Goal: Task Accomplishment & Management: Use online tool/utility

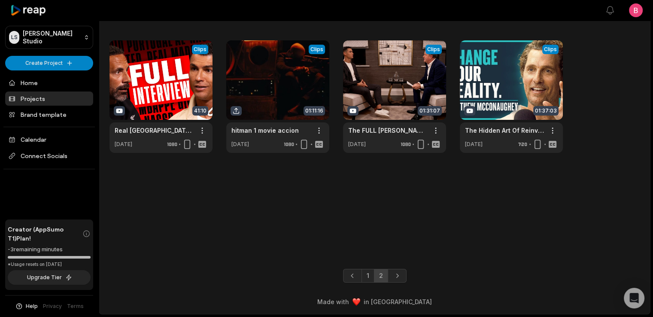
scroll to position [32, 0]
click at [367, 269] on link "1" at bounding box center [368, 276] width 13 height 14
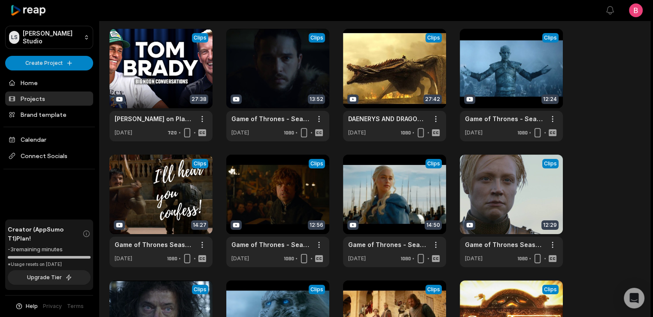
scroll to position [222, 0]
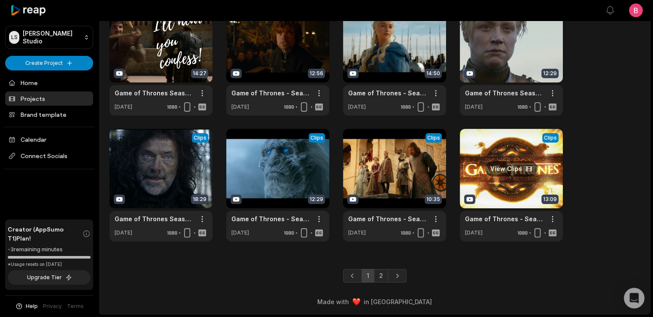
click at [522, 153] on link at bounding box center [511, 185] width 103 height 112
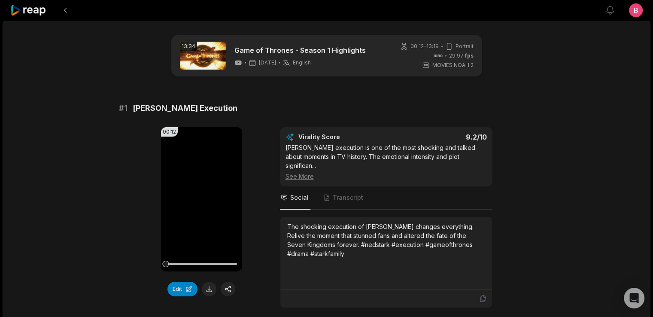
scroll to position [114, 0]
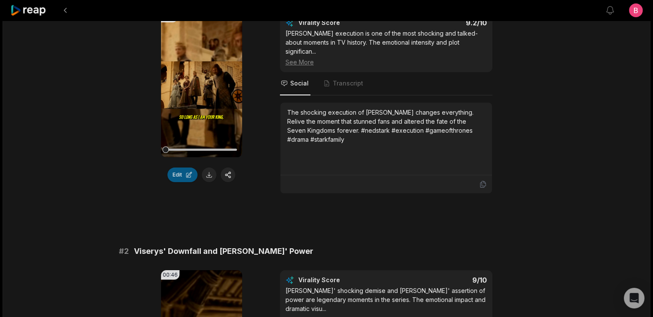
click at [174, 182] on button "Edit" at bounding box center [182, 174] width 30 height 15
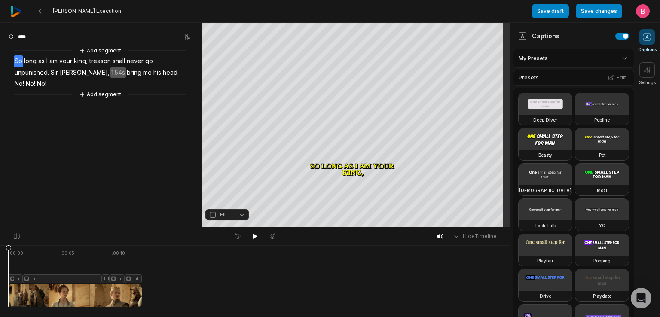
click at [617, 69] on html "[PERSON_NAME] Execution Save draft Save changes Open user menu Captions Setting…" at bounding box center [330, 158] width 660 height 317
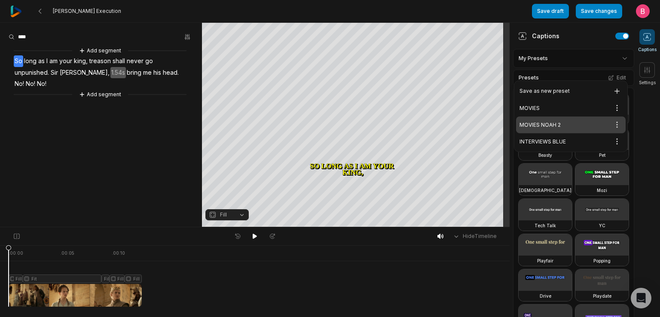
click at [617, 69] on html "[PERSON_NAME] Execution Save draft Save changes Open user menu Captions Setting…" at bounding box center [330, 158] width 660 height 317
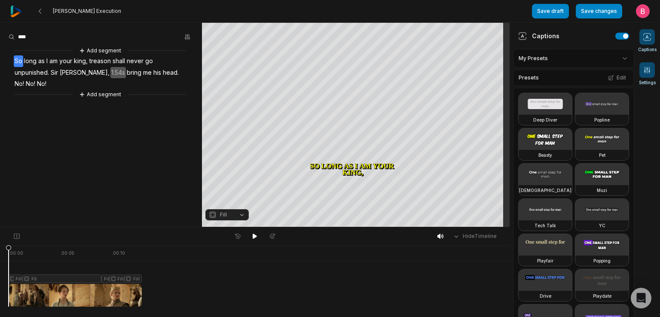
click at [649, 73] on icon at bounding box center [647, 70] width 6 height 6
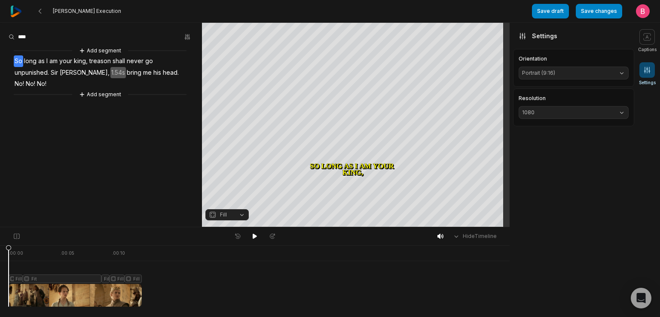
click at [649, 73] on icon at bounding box center [647, 70] width 6 height 6
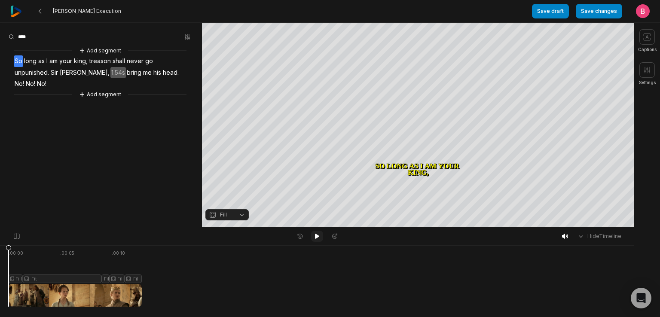
click at [314, 237] on icon at bounding box center [316, 236] width 7 height 7
click at [99, 99] on button "Add segment" at bounding box center [100, 94] width 46 height 9
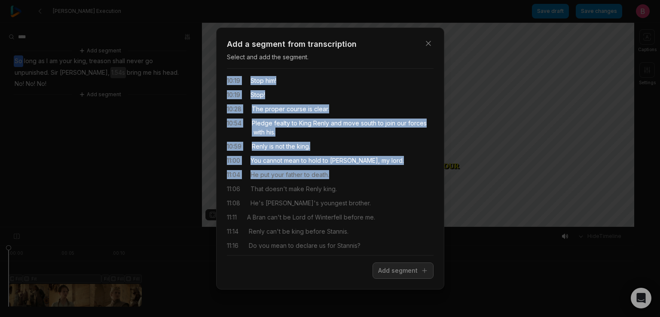
scroll to position [157, 0]
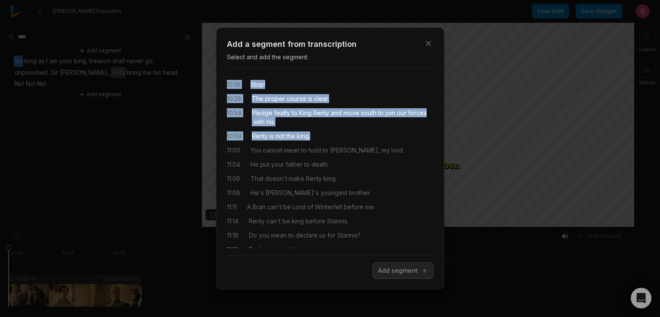
click at [410, 194] on div "09:51 Stop him! 10:17 Stop him! 10:17 Put him down! 10:17 Don't look! 10:17 Let…" at bounding box center [330, 162] width 207 height 173
drag, startPoint x: 387, startPoint y: 274, endPoint x: 355, endPoint y: 213, distance: 68.0
click at [387, 274] on button "Add segment" at bounding box center [402, 270] width 61 height 16
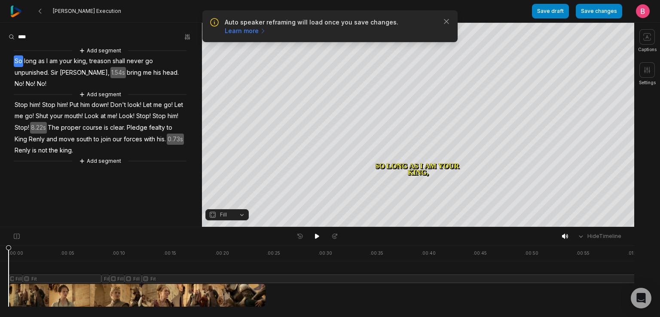
click at [24, 111] on span "Stop" at bounding box center [21, 105] width 15 height 12
click at [28, 111] on span "Stop" at bounding box center [21, 105] width 15 height 12
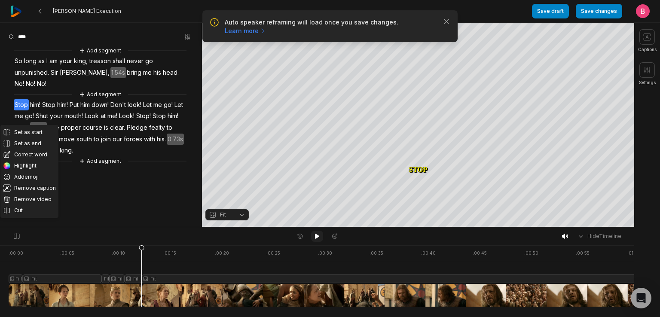
click at [311, 235] on button at bounding box center [317, 236] width 12 height 11
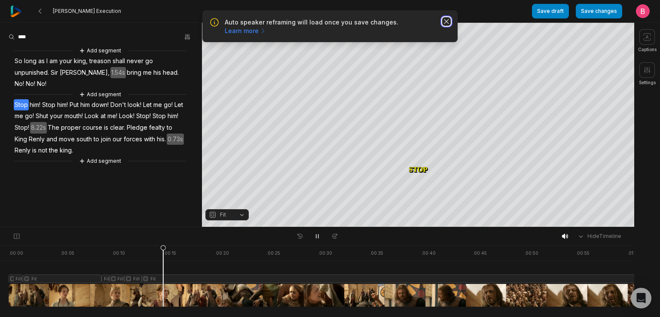
click at [443, 26] on icon "button" at bounding box center [446, 21] width 9 height 9
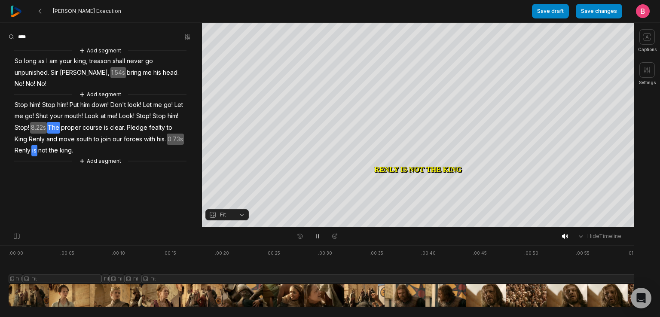
click at [50, 134] on span "The" at bounding box center [53, 128] width 13 height 12
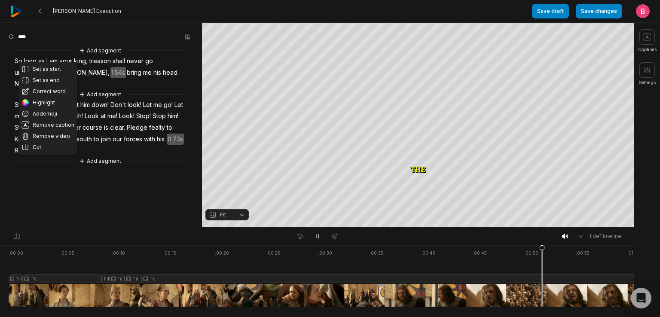
click at [126, 134] on span "clear." at bounding box center [117, 128] width 17 height 12
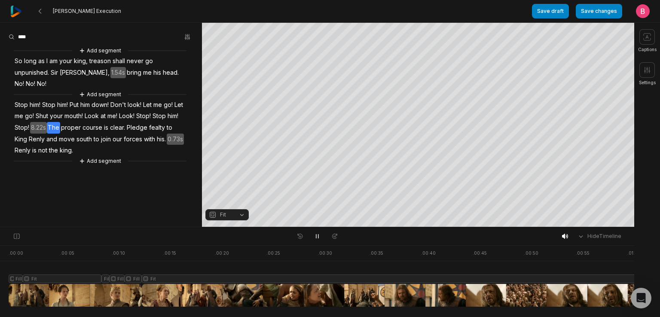
click at [60, 134] on span "proper" at bounding box center [70, 128] width 21 height 12
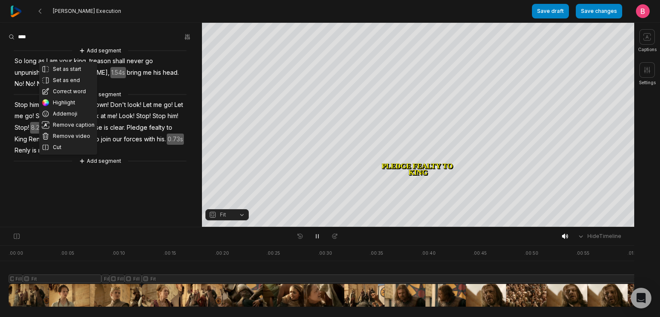
click at [122, 134] on span "clear." at bounding box center [117, 128] width 17 height 12
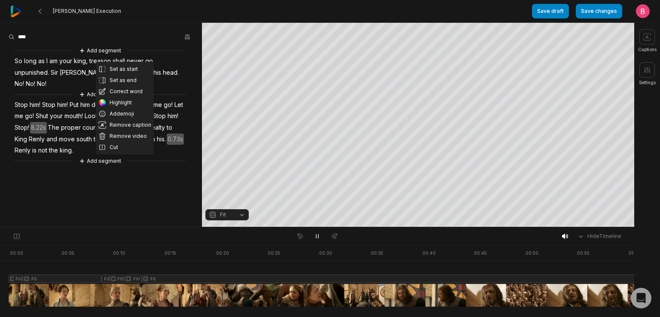
click at [47, 134] on span "The" at bounding box center [53, 128] width 13 height 12
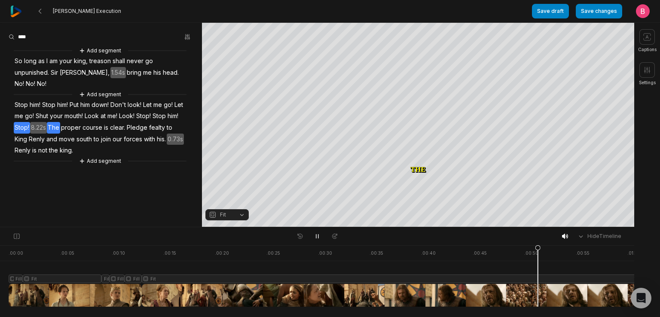
click at [30, 134] on span "Stop!" at bounding box center [22, 128] width 16 height 12
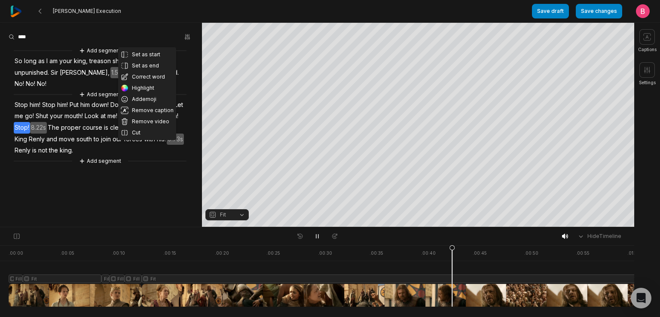
click at [52, 134] on span "The" at bounding box center [53, 128] width 13 height 12
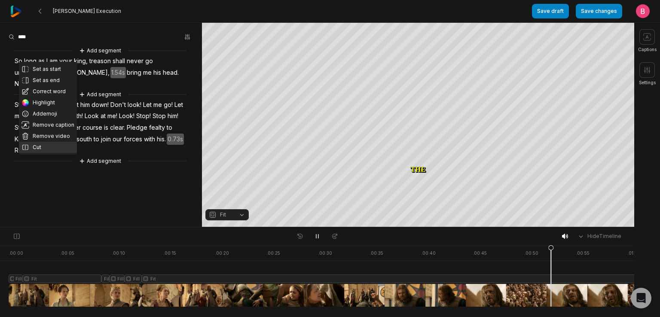
click at [55, 153] on button "Cut" at bounding box center [48, 147] width 58 height 11
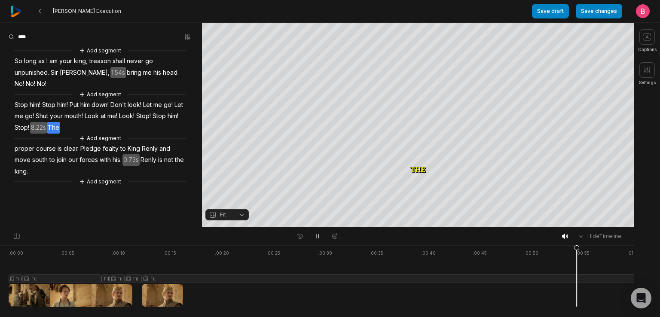
click at [27, 155] on span "proper" at bounding box center [24, 149] width 21 height 12
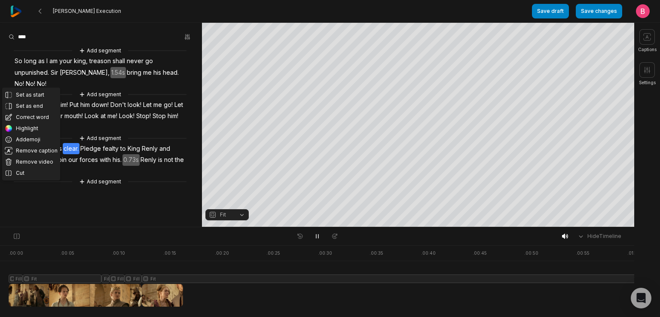
click at [156, 149] on div "Set as start Set as end Correct word Highlight Add emoji Remove caption Remove …" at bounding box center [101, 116] width 202 height 140
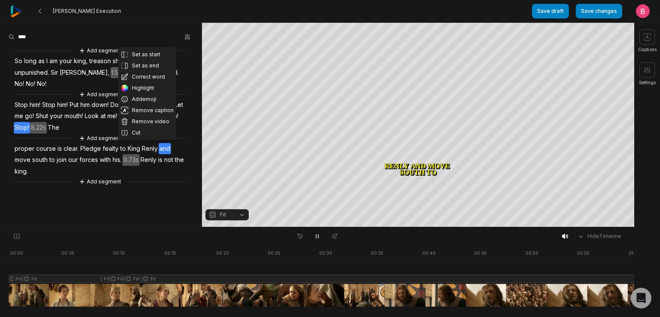
click at [152, 122] on span "Stop" at bounding box center [159, 116] width 15 height 12
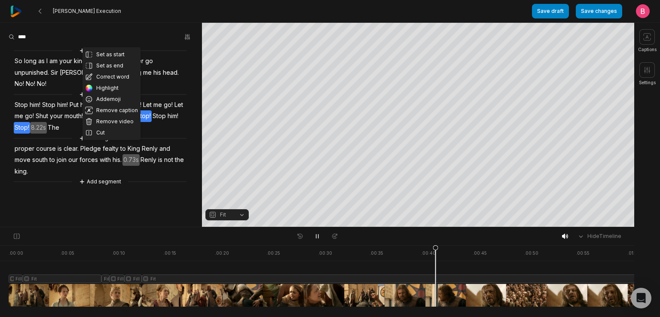
click at [48, 134] on span "The" at bounding box center [53, 128] width 13 height 12
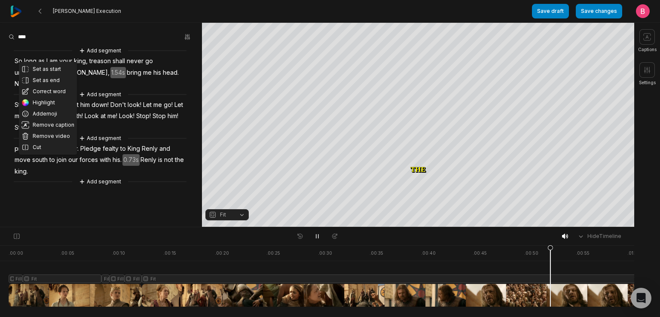
click at [182, 186] on div "Set as start Set as end Correct word Highlight Add emoji Remove caption Remove …" at bounding box center [101, 116] width 202 height 140
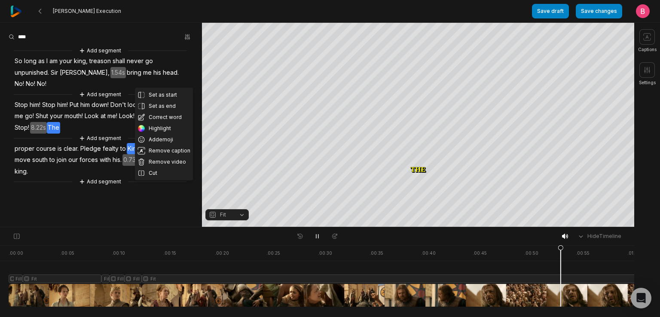
click at [47, 134] on span "The" at bounding box center [53, 128] width 13 height 12
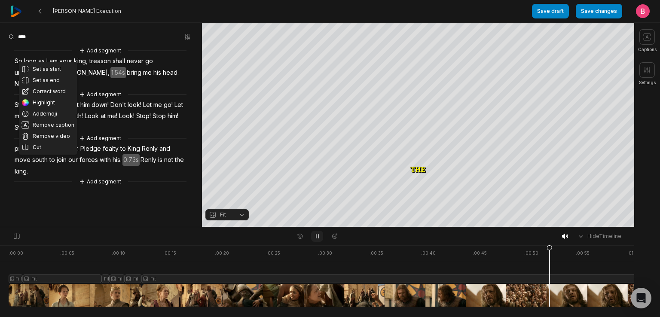
click at [317, 236] on icon at bounding box center [316, 236] width 7 height 7
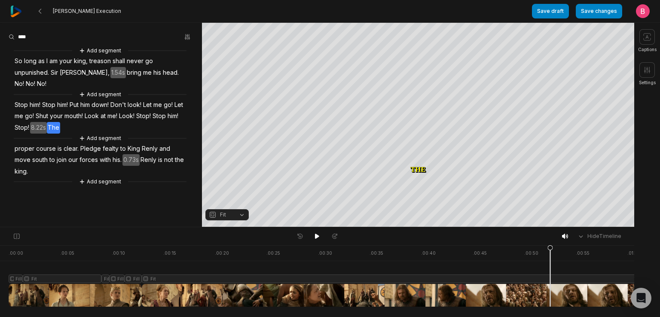
click at [49, 134] on span "The" at bounding box center [53, 128] width 13 height 12
click at [319, 237] on icon at bounding box center [316, 236] width 7 height 7
click at [315, 237] on icon at bounding box center [316, 236] width 7 height 7
click at [315, 237] on icon at bounding box center [317, 236] width 4 height 5
click at [315, 237] on icon at bounding box center [316, 236] width 7 height 7
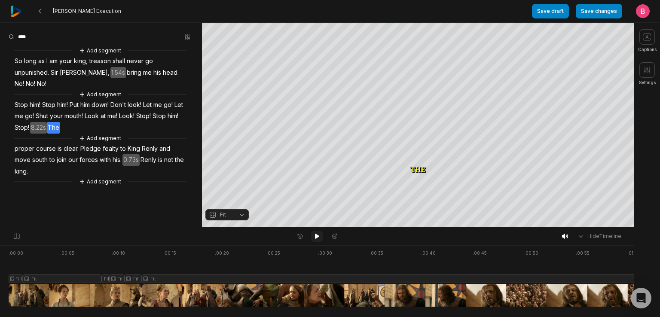
click at [315, 237] on icon at bounding box center [317, 236] width 4 height 5
click at [315, 237] on icon at bounding box center [316, 236] width 7 height 7
click at [25, 155] on span "proper" at bounding box center [24, 149] width 21 height 12
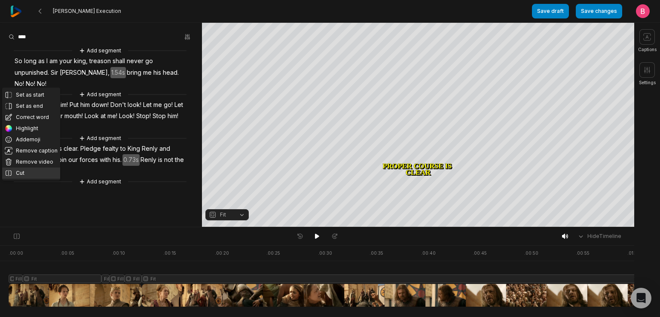
click at [29, 177] on button "Cut" at bounding box center [31, 172] width 58 height 11
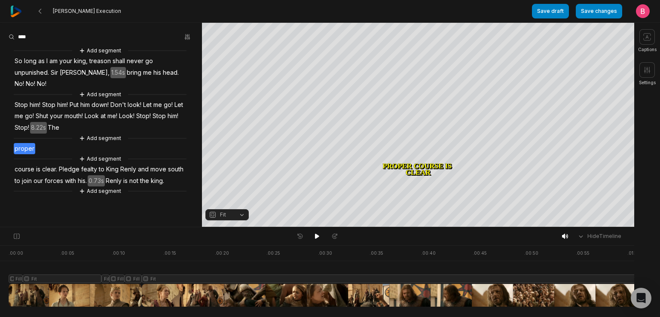
click at [42, 179] on div "Add segment So long as I am your king, treason shall never go unpunished. Sir I…" at bounding box center [101, 121] width 202 height 150
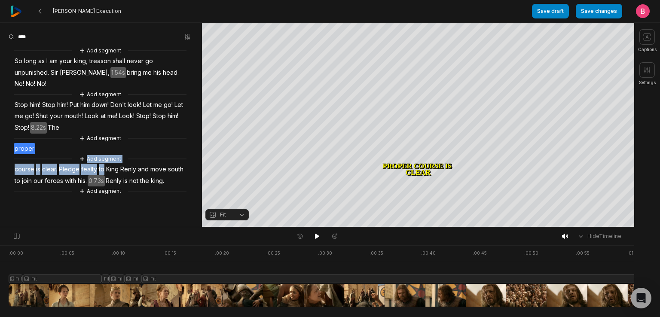
scroll to position [47, 0]
drag, startPoint x: 12, startPoint y: 139, endPoint x: 40, endPoint y: 143, distance: 28.7
click at [40, 143] on div "Add segment So long as I am your king, treason shall never go unpunished. Sir I…" at bounding box center [101, 121] width 202 height 150
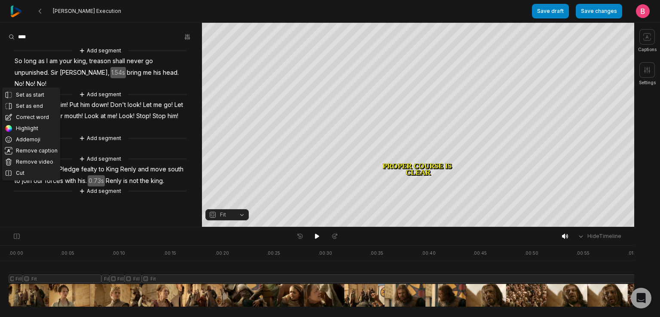
click at [102, 146] on div "Set as start Set as end Correct word Highlight Add emoji Remove caption Remove …" at bounding box center [101, 121] width 202 height 150
click at [46, 156] on button "Remove video" at bounding box center [31, 161] width 58 height 11
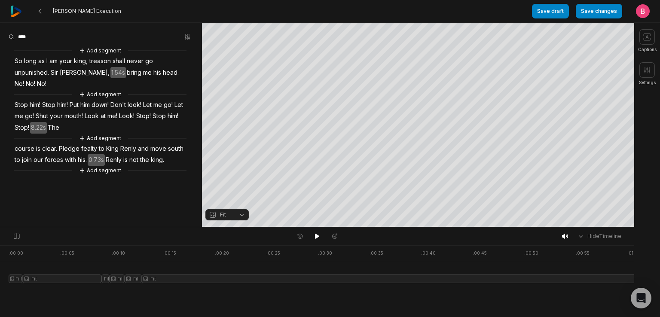
scroll to position [21, 0]
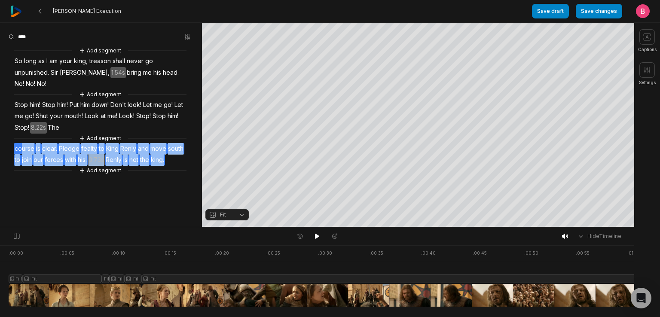
drag, startPoint x: 137, startPoint y: 200, endPoint x: 25, endPoint y: 170, distance: 115.0
click at [25, 170] on div "Add segment So long as I am your king, treason shall never go unpunished. Sir I…" at bounding box center [101, 110] width 202 height 129
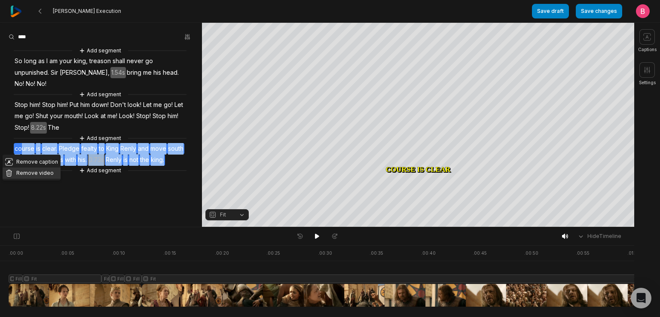
click at [51, 167] on button "Remove video" at bounding box center [32, 172] width 58 height 11
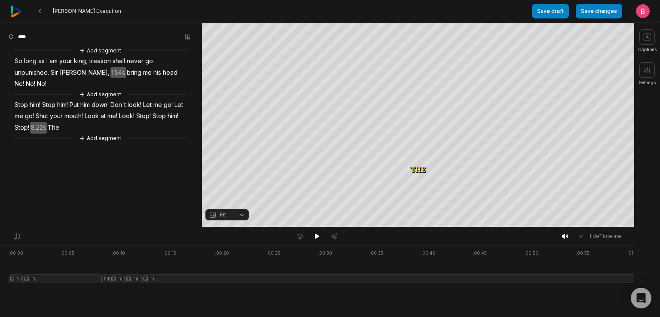
scroll to position [0, 0]
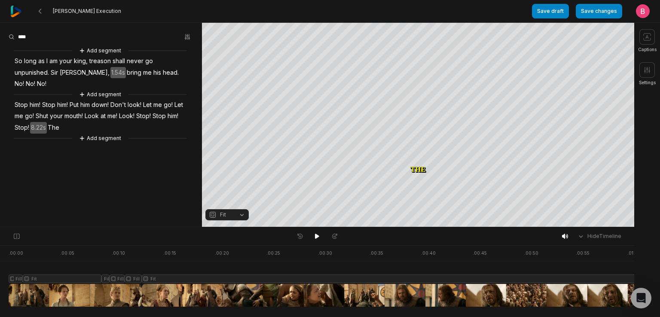
click at [20, 64] on span "So" at bounding box center [18, 61] width 9 height 12
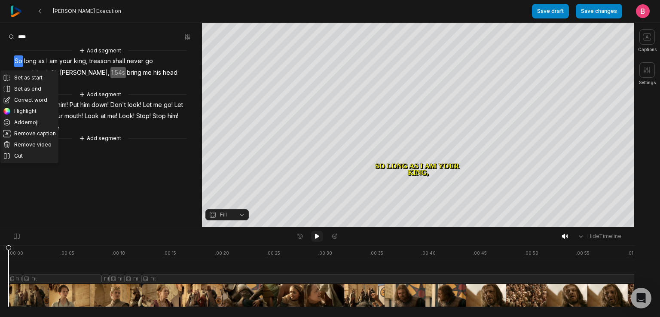
click at [314, 236] on icon at bounding box center [316, 236] width 7 height 7
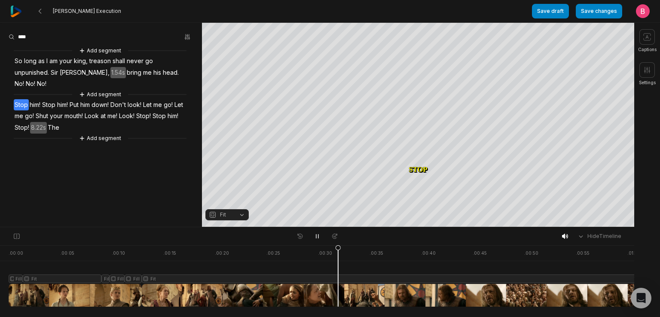
click at [239, 216] on button "Fit" at bounding box center [226, 214] width 43 height 11
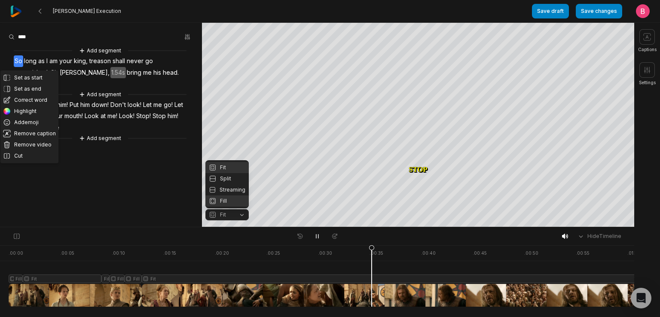
click at [231, 203] on div "Fill" at bounding box center [226, 200] width 43 height 11
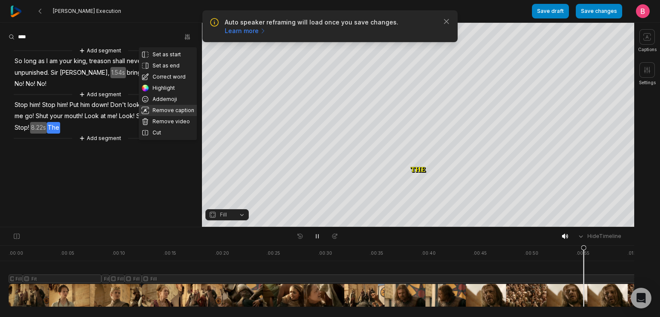
drag, startPoint x: 170, startPoint y: 150, endPoint x: 161, endPoint y: 137, distance: 15.6
click at [161, 116] on button "Remove caption" at bounding box center [168, 110] width 58 height 11
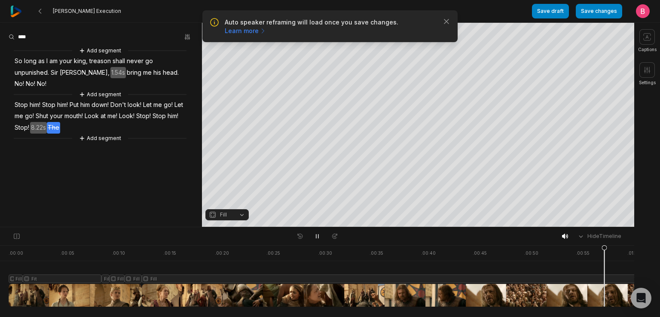
click at [170, 204] on aside "Add segment So long as I am your king, treason shall never go unpunished. Sir I…" at bounding box center [101, 125] width 202 height 204
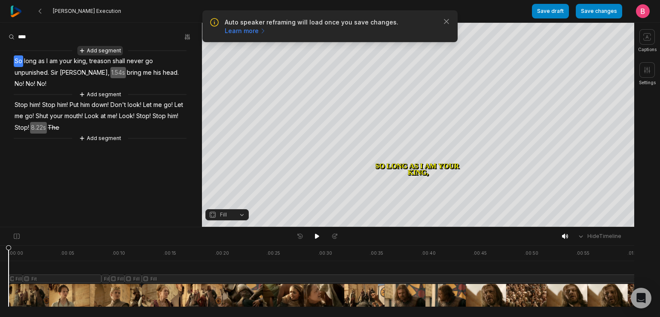
click at [91, 54] on button "Add segment" at bounding box center [100, 50] width 46 height 9
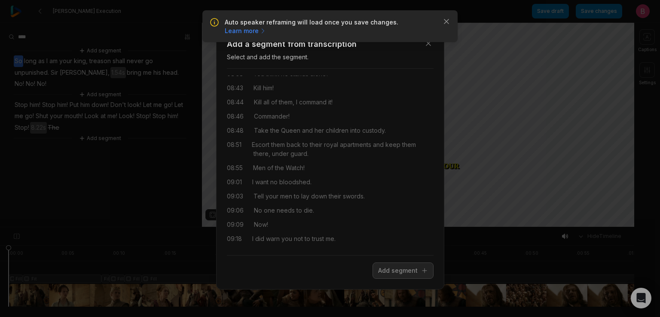
scroll to position [2556, 0]
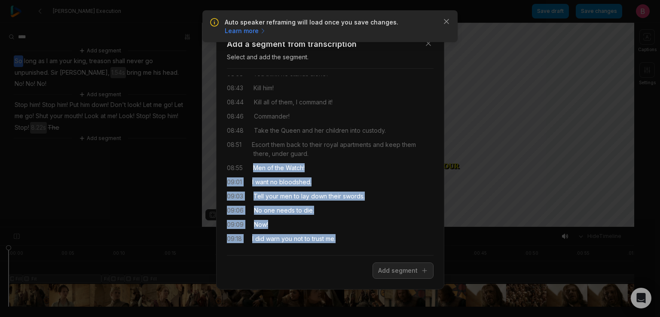
drag, startPoint x: 378, startPoint y: 239, endPoint x: 251, endPoint y: 148, distance: 156.9
click at [251, 148] on div "00:12 In the name of Robert of the House Baratheon, the first of his name. 00:1…" at bounding box center [330, 162] width 207 height 173
click at [390, 274] on button "Add segment" at bounding box center [402, 270] width 61 height 16
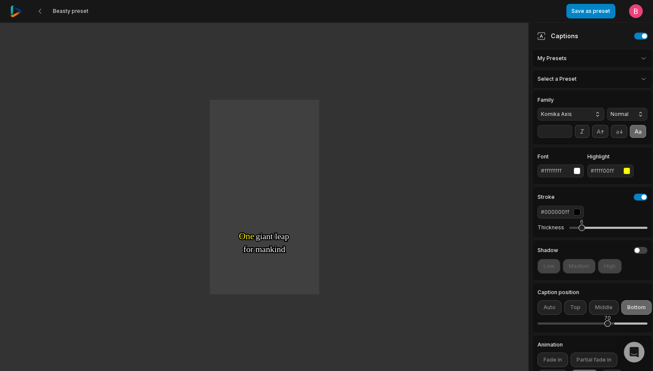
click at [635, 91] on html "Beasty preset Save as preset Open user menu One One small small step step for f…" at bounding box center [326, 185] width 653 height 371
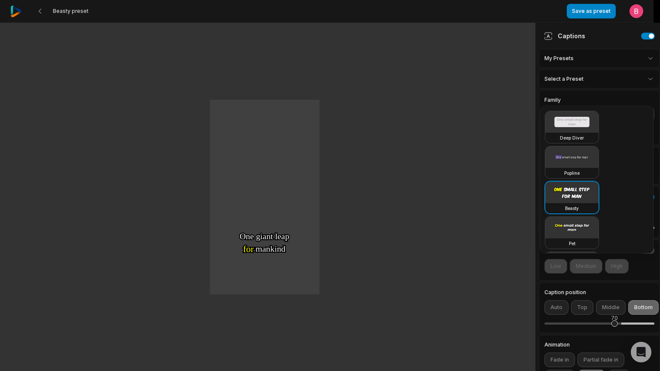
click at [631, 86] on html "Beasty preset Save as preset Open user menu One One small small step step for f…" at bounding box center [330, 185] width 660 height 371
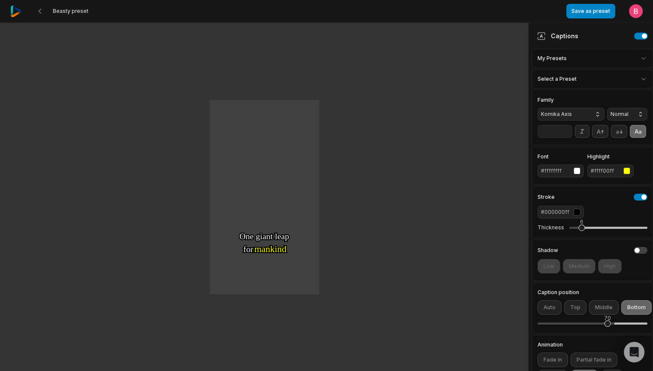
click at [638, 67] on html "Beasty preset Save as preset Open user menu One One small small step step for f…" at bounding box center [326, 185] width 653 height 371
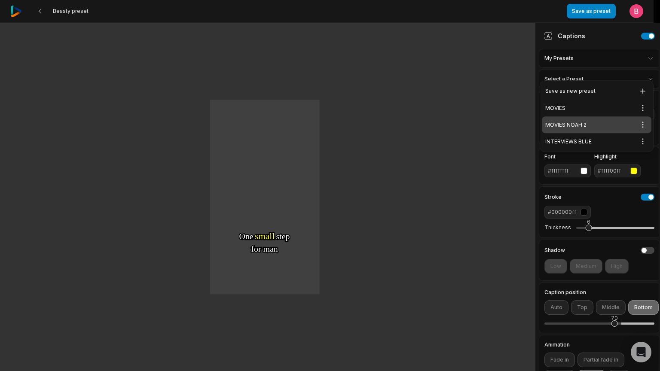
click at [581, 131] on div "MOVIES NOAH 2 Open options" at bounding box center [595, 124] width 109 height 17
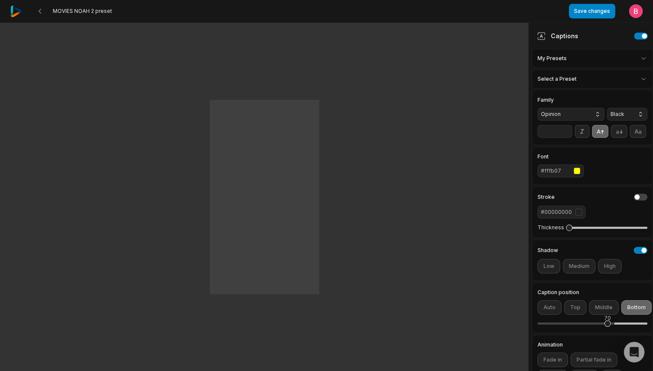
click at [567, 138] on input "**" at bounding box center [555, 131] width 35 height 13
click at [566, 138] on input "**" at bounding box center [555, 131] width 35 height 13
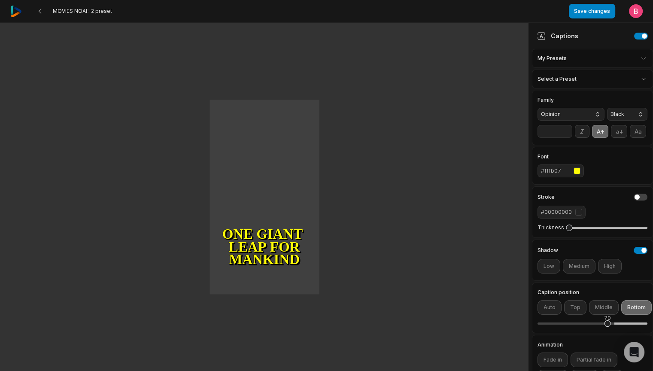
click at [566, 138] on input "**" at bounding box center [555, 131] width 35 height 13
click at [568, 138] on input "**" at bounding box center [555, 131] width 35 height 13
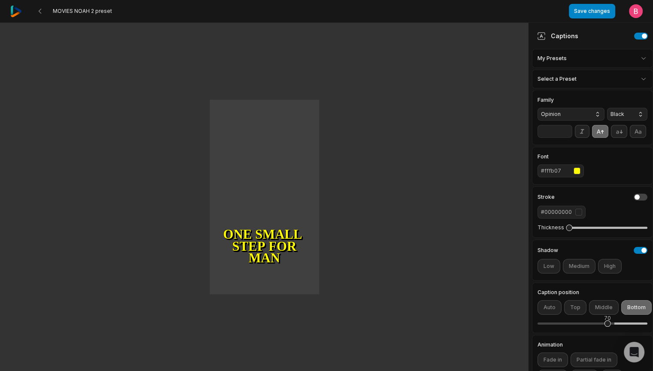
click at [568, 138] on input "**" at bounding box center [555, 131] width 35 height 13
type input "**"
click at [568, 138] on input "**" at bounding box center [555, 131] width 35 height 13
click at [583, 6] on button "Save changes" at bounding box center [592, 11] width 46 height 15
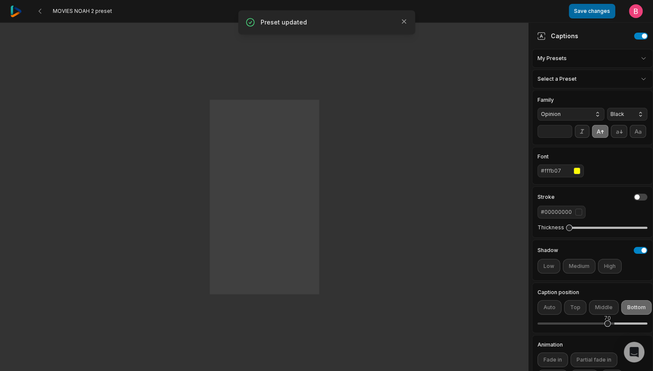
click at [571, 15] on button "Save changes" at bounding box center [592, 11] width 46 height 15
click at [43, 12] on icon at bounding box center [39, 11] width 7 height 7
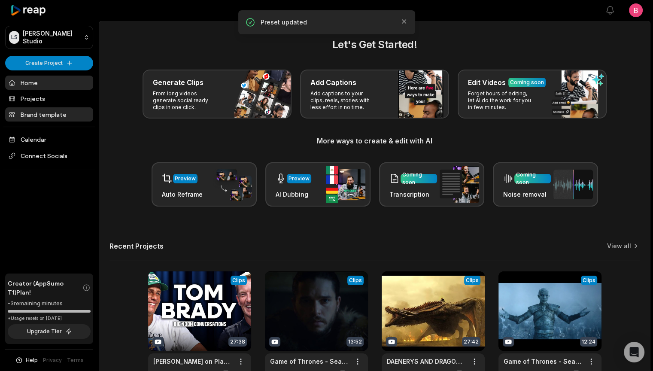
click at [46, 122] on link "Brand template" at bounding box center [49, 114] width 88 height 14
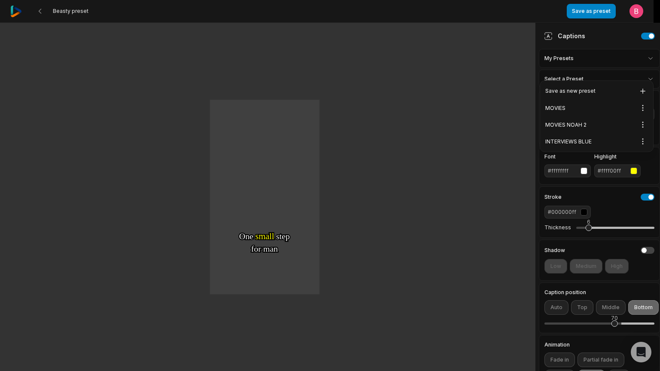
click at [589, 68] on html "Beasty preset Save as preset Open user menu One One small small step step for f…" at bounding box center [330, 185] width 660 height 371
click at [584, 133] on div "MOVIES NOAH 2 Open options" at bounding box center [595, 124] width 109 height 17
type input "**"
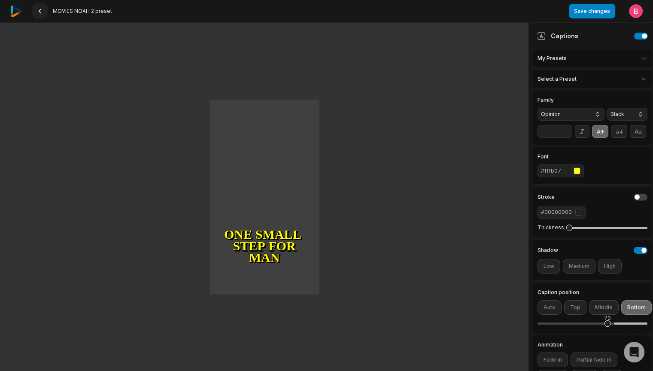
click at [43, 12] on icon at bounding box center [39, 11] width 7 height 7
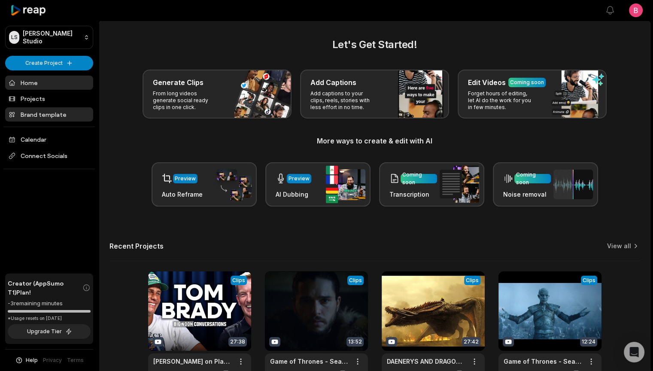
click at [52, 122] on link "Brand template" at bounding box center [49, 114] width 88 height 14
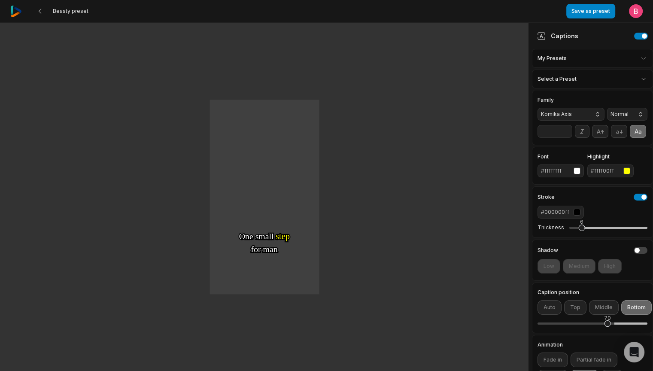
click at [577, 73] on html "Beasty preset Save as preset Open user menu One One small small step step for f…" at bounding box center [326, 185] width 653 height 371
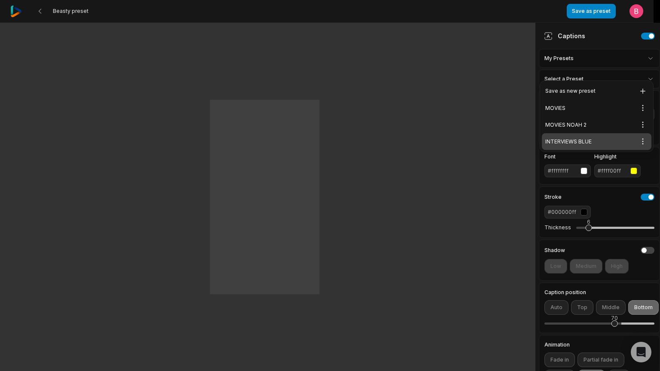
click at [582, 150] on div "INTERVIEWS BLUE Open options" at bounding box center [595, 141] width 109 height 17
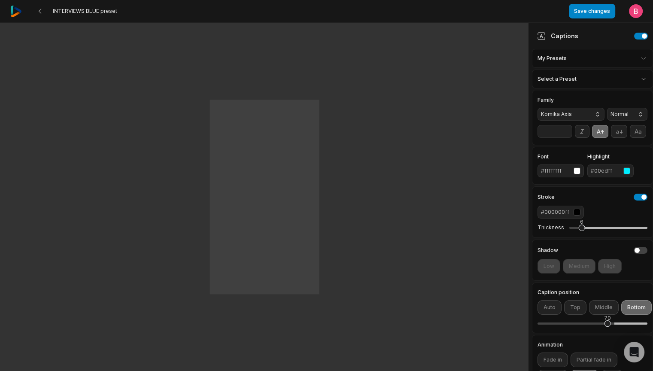
click at [567, 138] on input "**" at bounding box center [555, 131] width 35 height 13
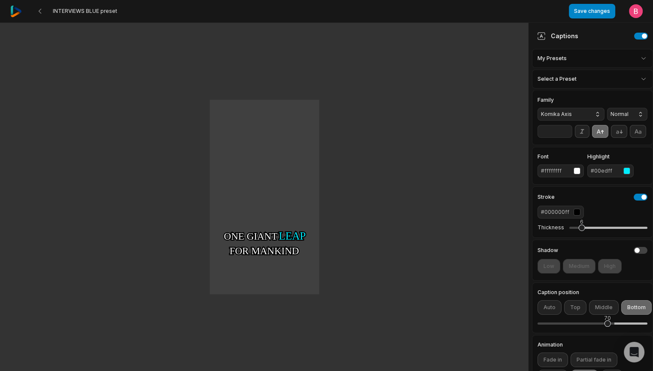
click at [567, 138] on input "**" at bounding box center [555, 131] width 35 height 13
click at [568, 138] on input "**" at bounding box center [555, 131] width 35 height 13
type input "**"
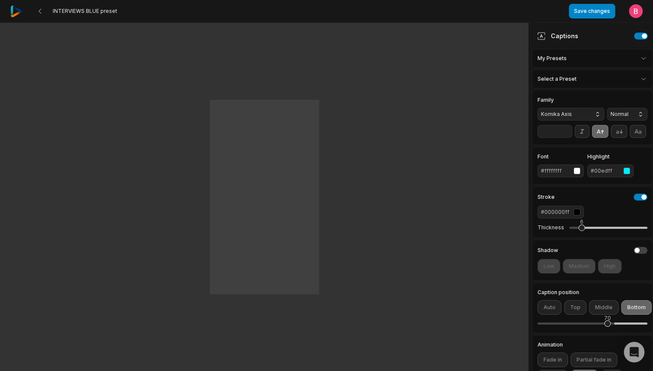
click at [568, 138] on input "**" at bounding box center [555, 131] width 35 height 13
click at [574, 13] on button "Save changes" at bounding box center [592, 11] width 46 height 15
click at [43, 9] on icon at bounding box center [39, 11] width 7 height 7
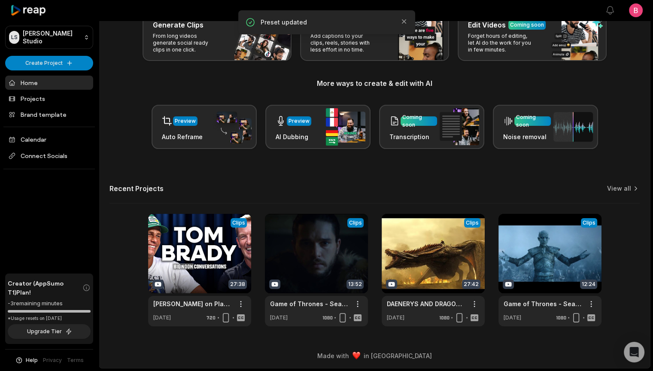
scroll to position [124, 0]
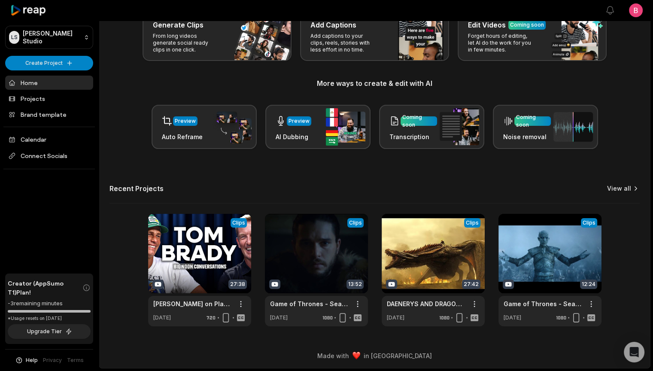
click at [611, 184] on link "View all" at bounding box center [619, 188] width 24 height 9
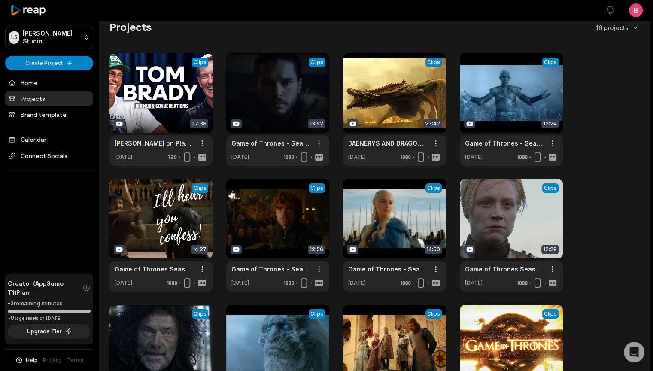
scroll to position [168, 0]
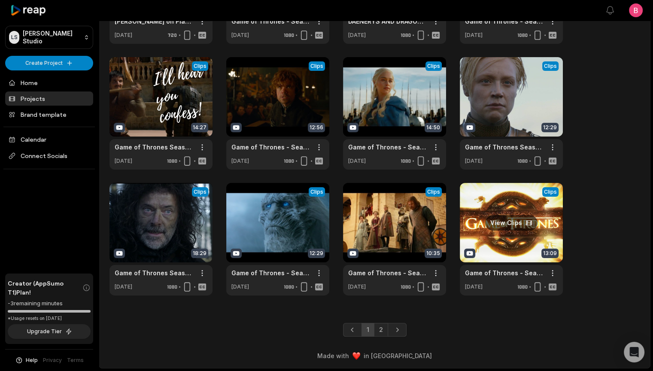
click at [537, 210] on link at bounding box center [511, 239] width 103 height 112
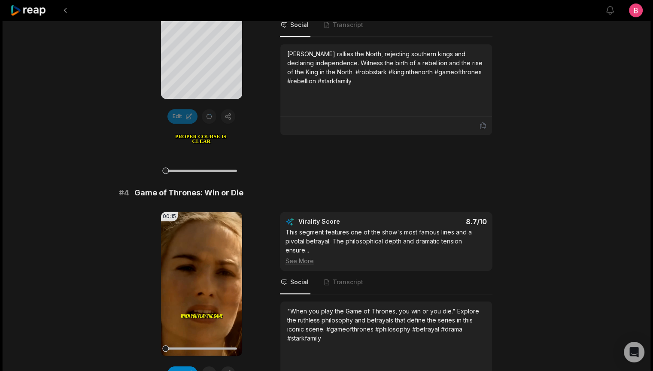
scroll to position [916, 0]
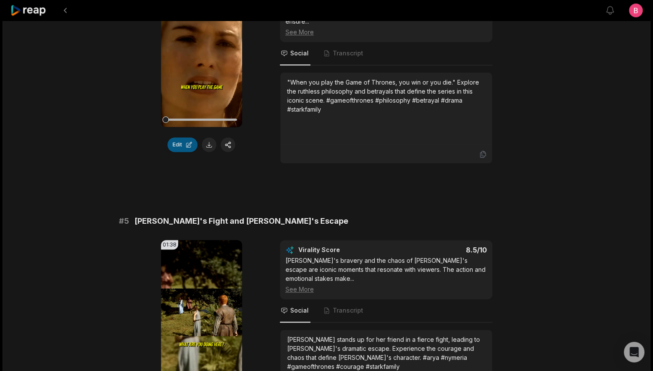
click at [174, 152] on button "Edit" at bounding box center [182, 144] width 30 height 15
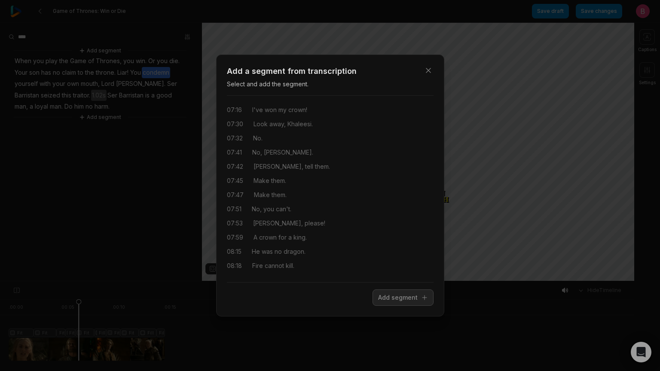
scroll to position [2157, 0]
click at [424, 66] on icon "button" at bounding box center [428, 70] width 9 height 9
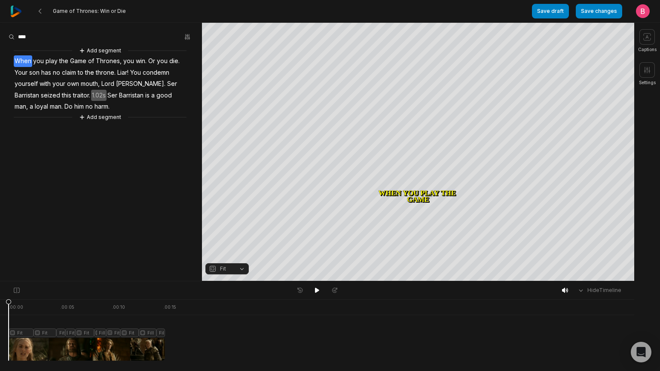
scroll to position [0, 0]
click at [119, 122] on button "Add segment" at bounding box center [100, 116] width 46 height 9
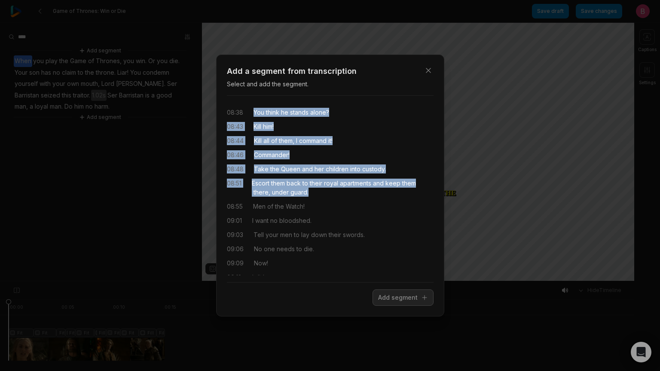
drag, startPoint x: 259, startPoint y: 114, endPoint x: 404, endPoint y: 230, distance: 186.0
click at [404, 230] on div "08:38 You think he stands alone? 08:43 Kill him! 08:44 Kill all of them, I comm…" at bounding box center [330, 189] width 207 height 173
click at [392, 301] on button "Add segment" at bounding box center [402, 297] width 61 height 16
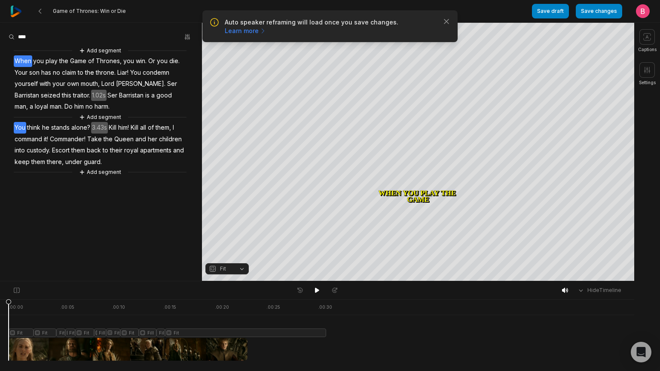
click at [24, 134] on span "You" at bounding box center [20, 128] width 12 height 12
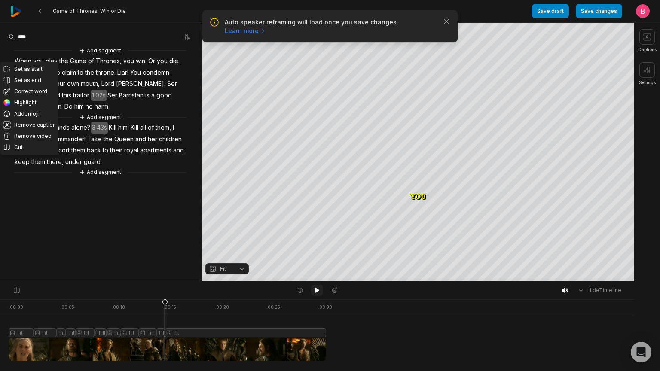
click at [314, 292] on icon at bounding box center [316, 290] width 7 height 7
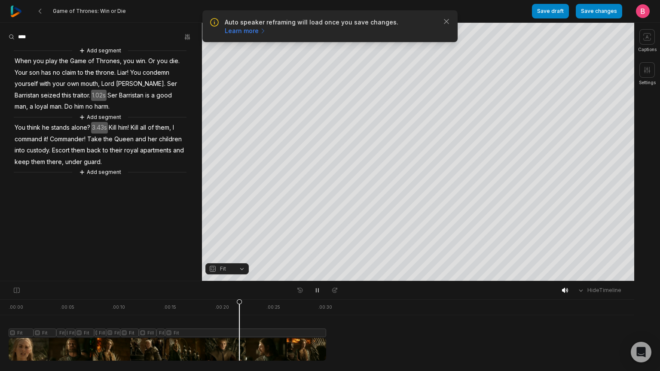
click at [244, 270] on button "Fit" at bounding box center [226, 268] width 43 height 11
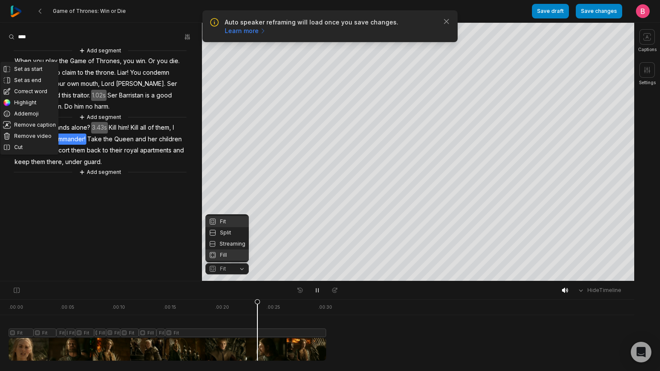
click at [234, 249] on div "Fill" at bounding box center [226, 254] width 43 height 11
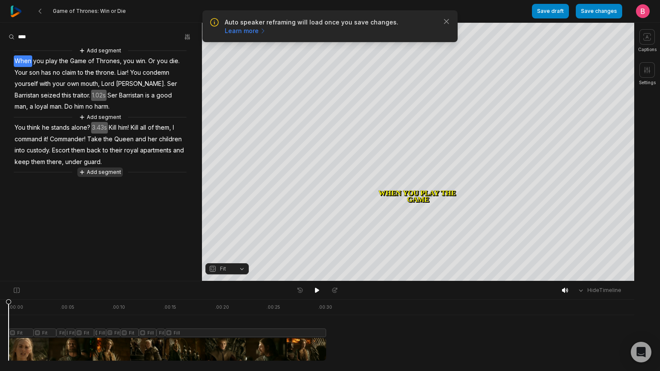
click at [110, 177] on button "Add segment" at bounding box center [100, 171] width 46 height 9
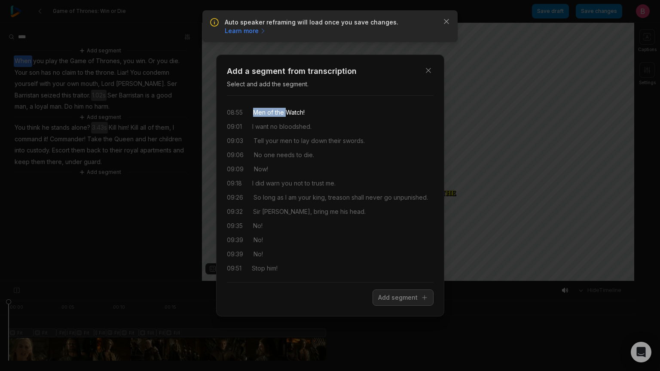
drag, startPoint x: 258, startPoint y: 113, endPoint x: 302, endPoint y: 119, distance: 45.1
click at [302, 117] on div "08:55 Men of the Watch!" at bounding box center [330, 112] width 207 height 9
click at [380, 122] on div "08:55 Men of the Watch! 09:01 I want no bloodshed. 09:03 Tell your men to lay d…" at bounding box center [330, 189] width 207 height 173
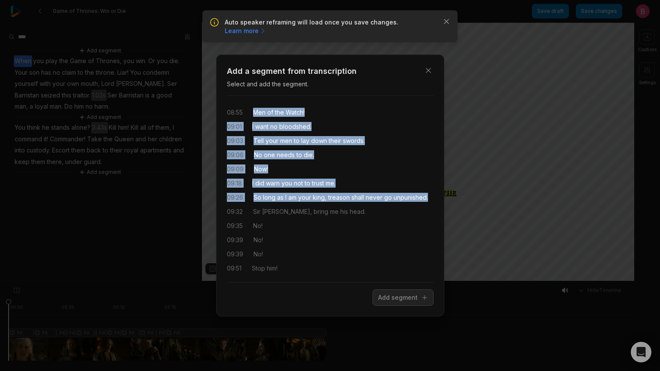
drag, startPoint x: 334, startPoint y: 234, endPoint x: 256, endPoint y: 111, distance: 146.3
click at [256, 111] on div "08:55 Men of the Watch! 09:01 I want no bloodshed. 09:03 Tell your men to lay d…" at bounding box center [330, 189] width 207 height 173
click at [385, 306] on button "Add segment" at bounding box center [402, 297] width 61 height 16
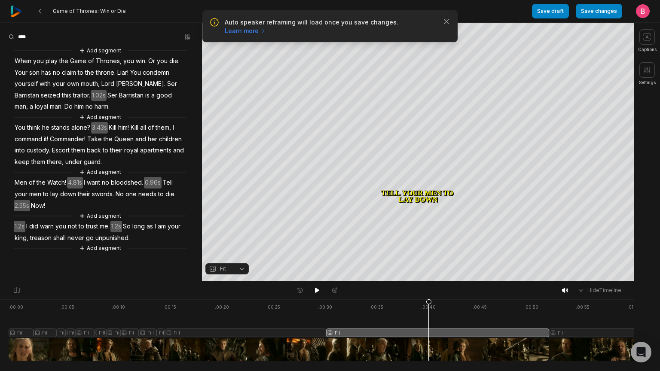
scroll to position [93, 0]
click at [39, 228] on span "did" at bounding box center [33, 227] width 11 height 12
click at [115, 188] on span "No" at bounding box center [120, 194] width 10 height 12
click at [49, 188] on span "to" at bounding box center [45, 194] width 7 height 12
click at [91, 188] on span "swords." at bounding box center [103, 194] width 24 height 12
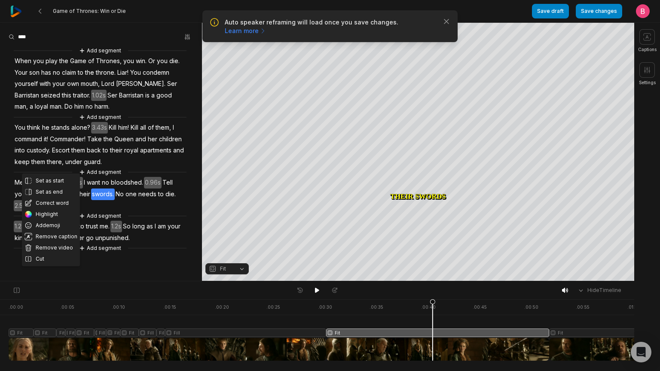
click at [137, 188] on span "needs" at bounding box center [147, 194] width 20 height 12
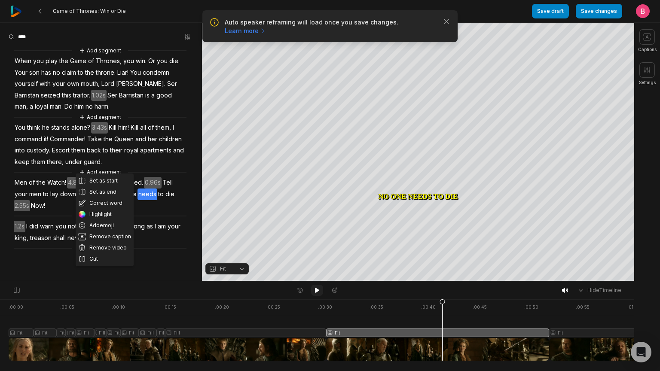
click at [316, 292] on icon at bounding box center [317, 290] width 4 height 5
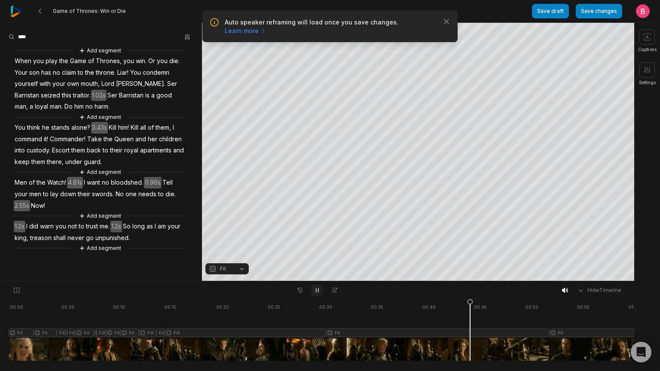
click at [316, 292] on icon at bounding box center [316, 290] width 7 height 7
click at [316, 292] on icon at bounding box center [317, 290] width 4 height 5
click at [316, 292] on icon at bounding box center [316, 290] width 7 height 7
click at [316, 292] on icon at bounding box center [317, 290] width 4 height 5
click at [316, 292] on icon at bounding box center [316, 290] width 7 height 7
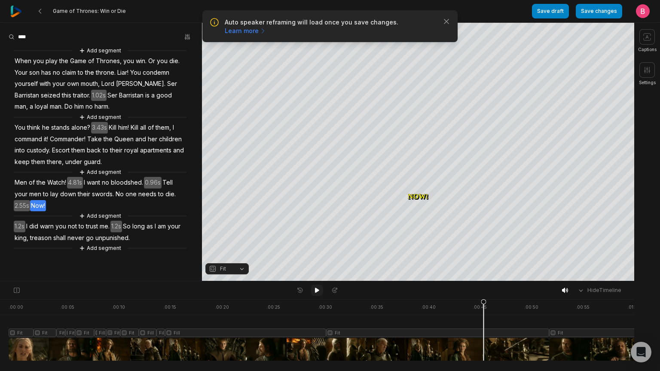
click at [316, 292] on icon at bounding box center [317, 290] width 4 height 5
click at [316, 292] on icon at bounding box center [316, 290] width 7 height 7
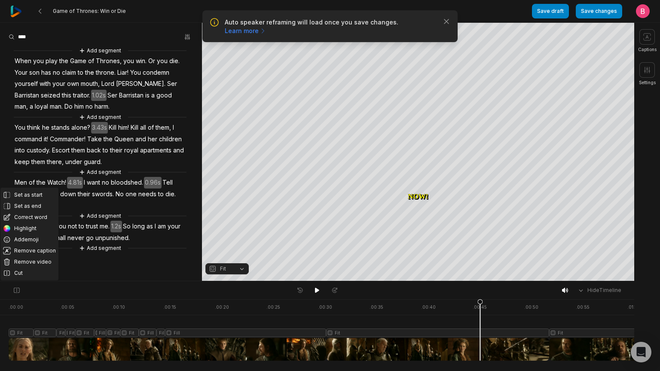
drag, startPoint x: 26, startPoint y: 198, endPoint x: 20, endPoint y: 205, distance: 9.2
click at [20, 268] on button "Cut" at bounding box center [29, 273] width 58 height 11
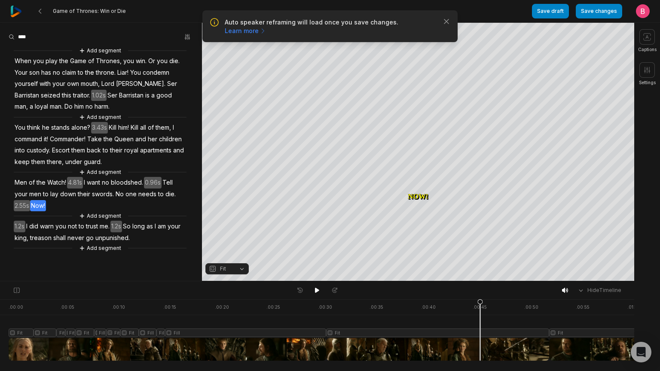
click at [30, 201] on span "Now!" at bounding box center [38, 206] width 16 height 12
click at [164, 188] on span "die." at bounding box center [170, 194] width 12 height 12
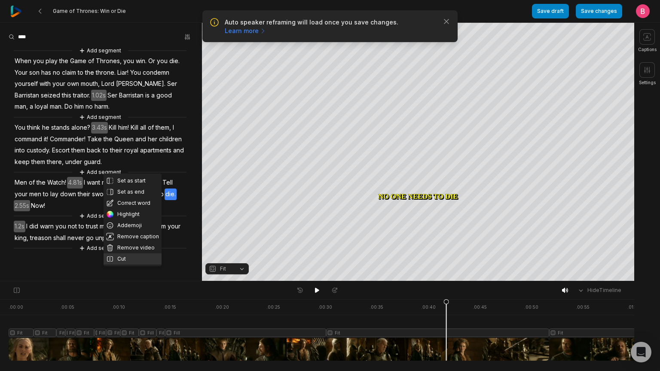
click at [135, 253] on button "Cut" at bounding box center [132, 258] width 58 height 11
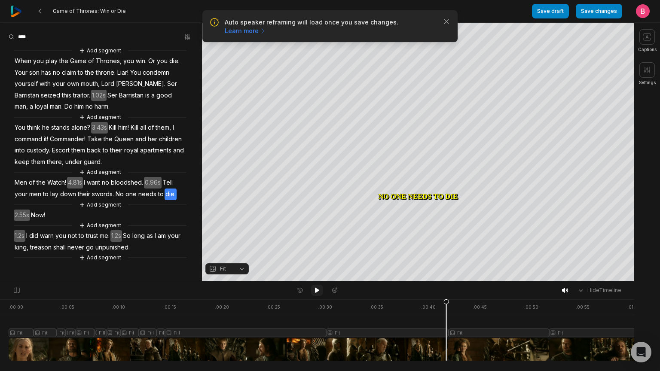
click at [320, 292] on icon at bounding box center [316, 290] width 7 height 7
click at [316, 292] on icon at bounding box center [317, 291] width 2 height 4
click at [238, 274] on button "Fit" at bounding box center [226, 268] width 43 height 11
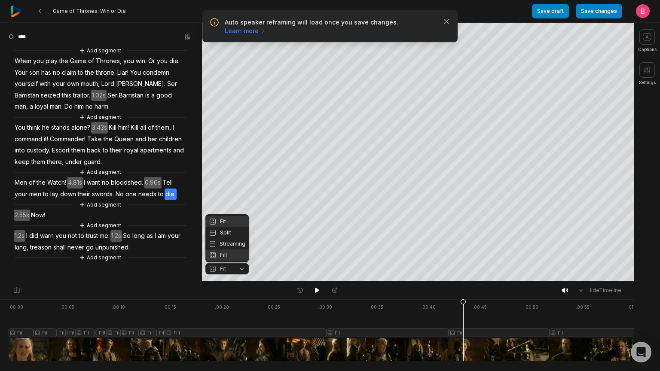
click at [237, 256] on div "Fill" at bounding box center [226, 254] width 43 height 11
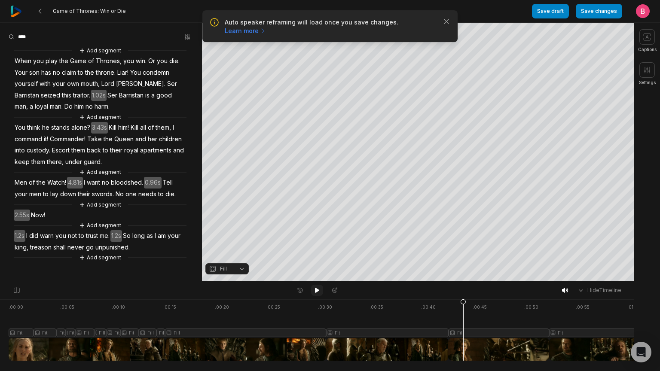
click at [316, 292] on icon at bounding box center [317, 290] width 4 height 5
click at [315, 292] on icon at bounding box center [316, 290] width 7 height 7
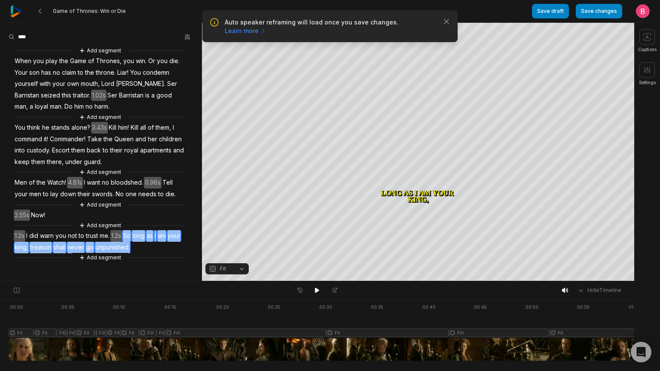
drag, startPoint x: 88, startPoint y: 264, endPoint x: 154, endPoint y: 234, distance: 72.8
click at [154, 234] on div "Add segment When you play the Game of Thrones, you win. Or you die. Your son ha…" at bounding box center [101, 154] width 202 height 216
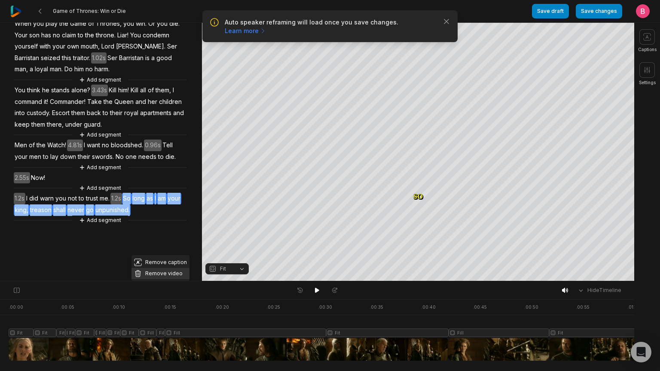
click at [169, 268] on button "Remove video" at bounding box center [160, 273] width 58 height 11
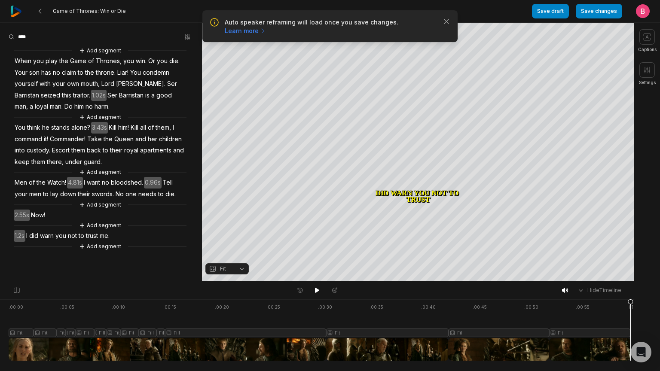
click at [52, 242] on span "warn" at bounding box center [46, 236] width 15 height 12
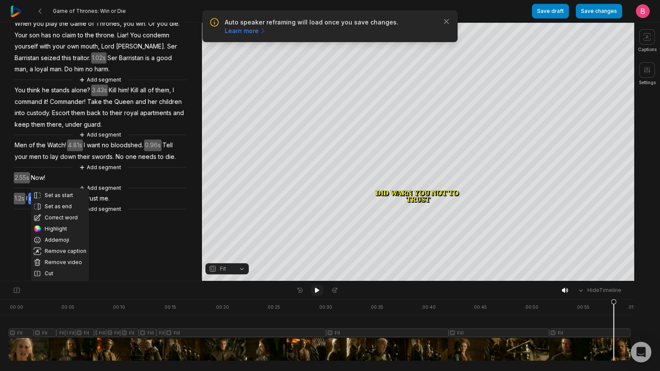
click at [314, 289] on icon at bounding box center [316, 290] width 7 height 7
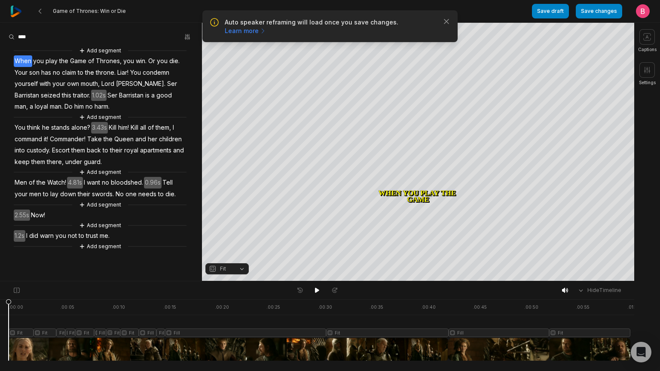
scroll to position [0, 0]
click at [313, 292] on button at bounding box center [317, 290] width 12 height 11
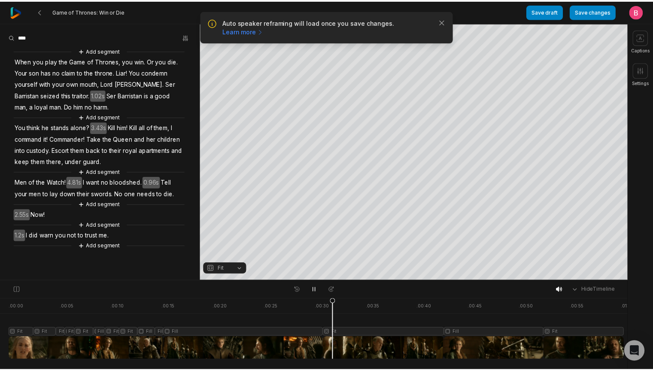
scroll to position [76, 0]
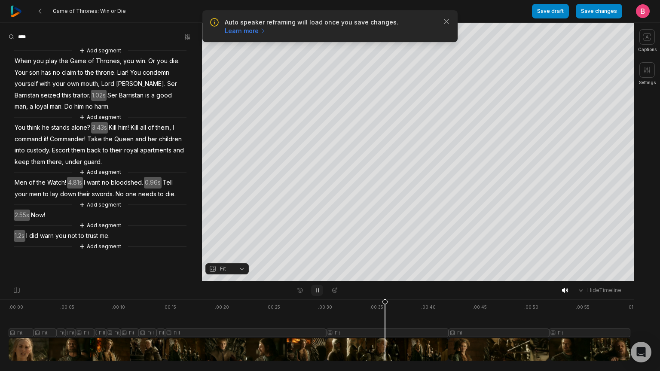
click at [314, 294] on icon at bounding box center [316, 290] width 7 height 7
click at [445, 26] on icon "button" at bounding box center [446, 21] width 9 height 9
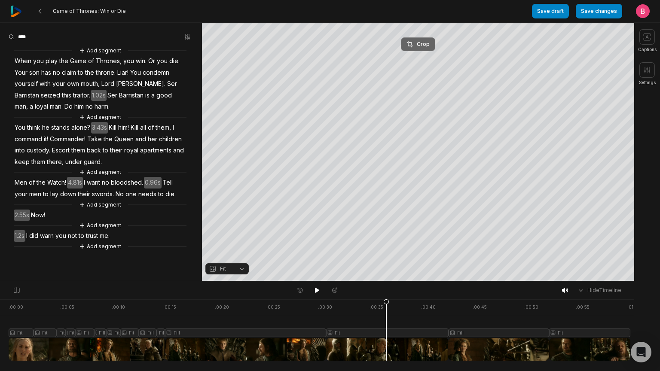
click at [417, 43] on div "Crop" at bounding box center [417, 44] width 23 height 8
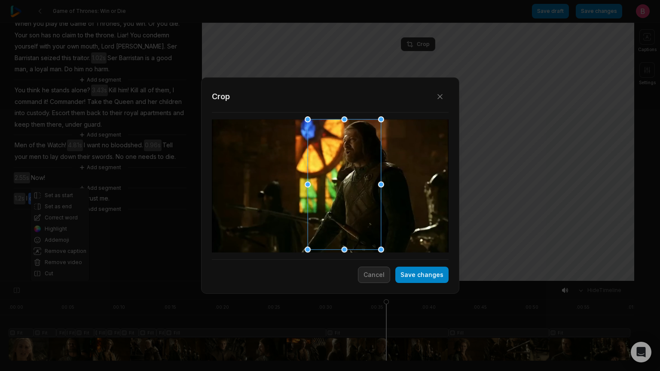
drag, startPoint x: 354, startPoint y: 154, endPoint x: 368, endPoint y: 156, distance: 14.3
click at [368, 156] on div at bounding box center [341, 184] width 73 height 130
click at [364, 156] on div at bounding box center [337, 184] width 73 height 130
click at [399, 274] on button "Save changes" at bounding box center [421, 275] width 53 height 16
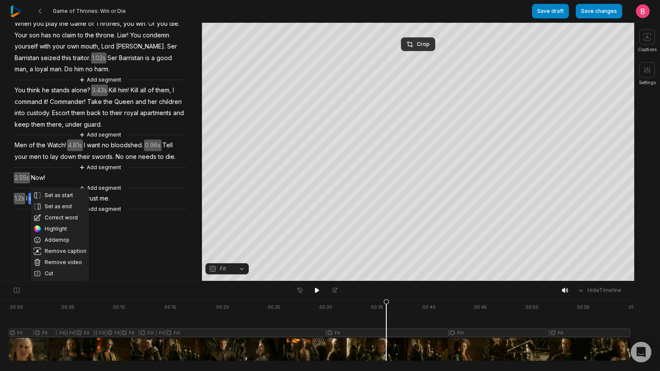
click at [335, 346] on div at bounding box center [319, 329] width 621 height 61
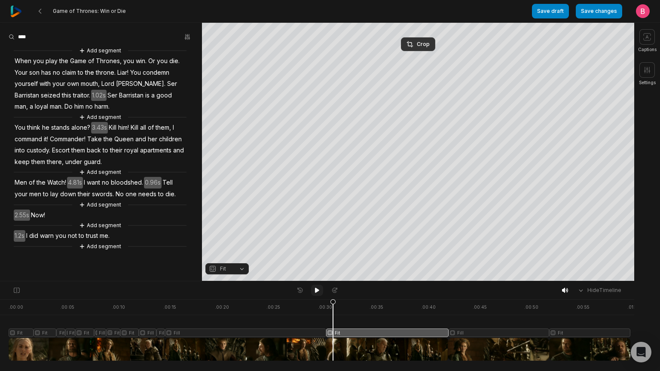
click at [317, 292] on icon at bounding box center [317, 290] width 4 height 5
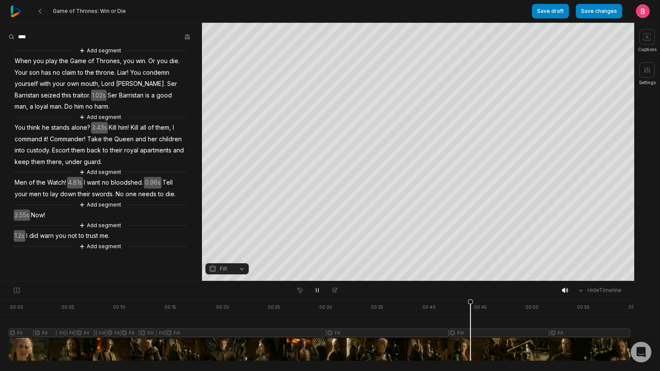
click at [353, 347] on div at bounding box center [319, 329] width 621 height 61
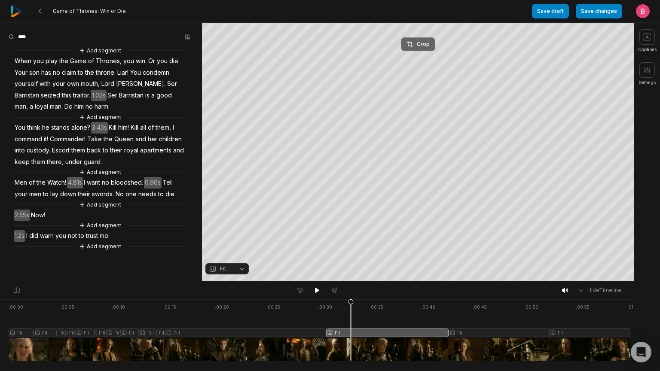
click at [412, 46] on div "Crop" at bounding box center [417, 44] width 23 height 8
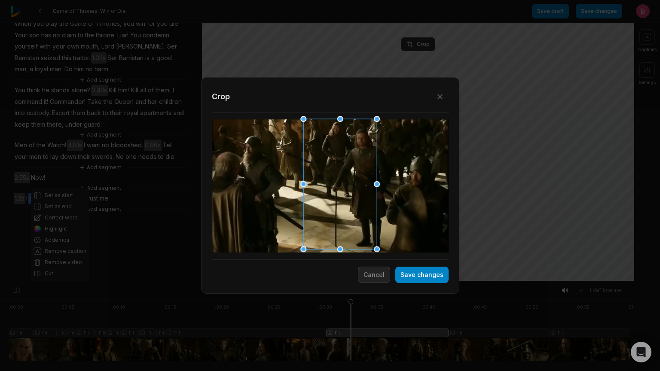
drag, startPoint x: 303, startPoint y: 116, endPoint x: 290, endPoint y: 116, distance: 12.9
click at [290, 281] on div "Close Crop Save changes Cancel" at bounding box center [330, 281] width 660 height 0
drag, startPoint x: 303, startPoint y: 185, endPoint x: 274, endPoint y: 183, distance: 29.3
click at [274, 281] on div "Close Crop Save changes Cancel" at bounding box center [330, 281] width 660 height 0
drag, startPoint x: 377, startPoint y: 181, endPoint x: 391, endPoint y: 184, distance: 14.4
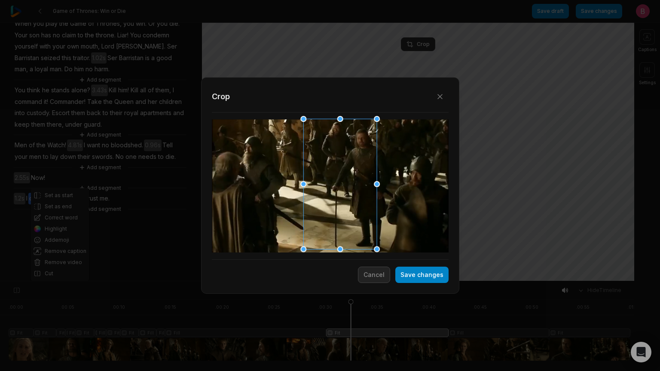
click at [391, 281] on div "Close Crop Save changes Cancel" at bounding box center [330, 281] width 660 height 0
drag, startPoint x: 374, startPoint y: 184, endPoint x: 385, endPoint y: 184, distance: 11.6
click at [385, 281] on div "Close Crop Save changes Cancel" at bounding box center [330, 281] width 660 height 0
click at [410, 276] on button "Save changes" at bounding box center [421, 275] width 53 height 16
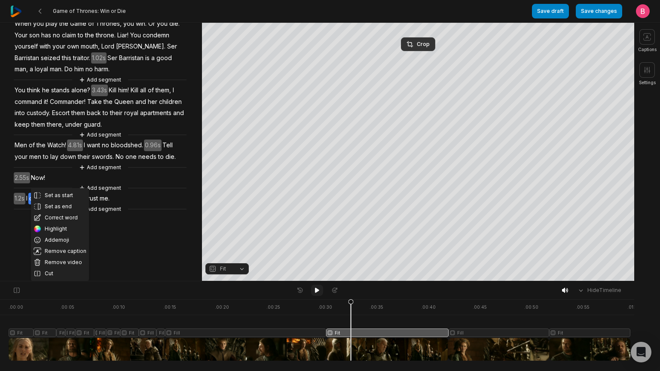
click at [315, 292] on icon at bounding box center [317, 290] width 4 height 5
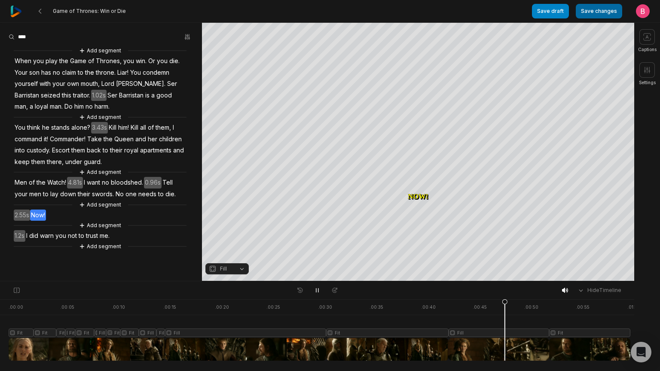
click at [589, 10] on button "Save changes" at bounding box center [598, 11] width 46 height 15
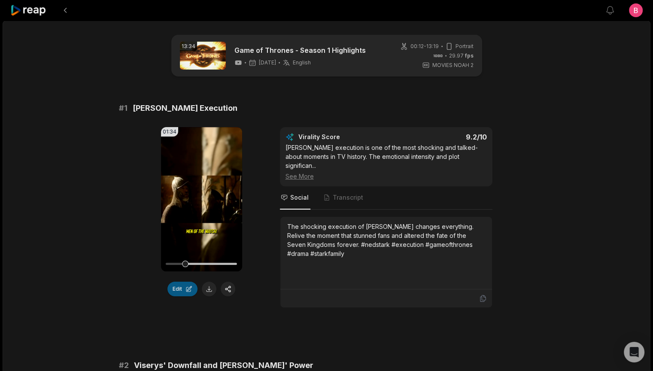
click at [176, 296] on button "Edit" at bounding box center [182, 289] width 30 height 15
